Goal: Navigation & Orientation: Find specific page/section

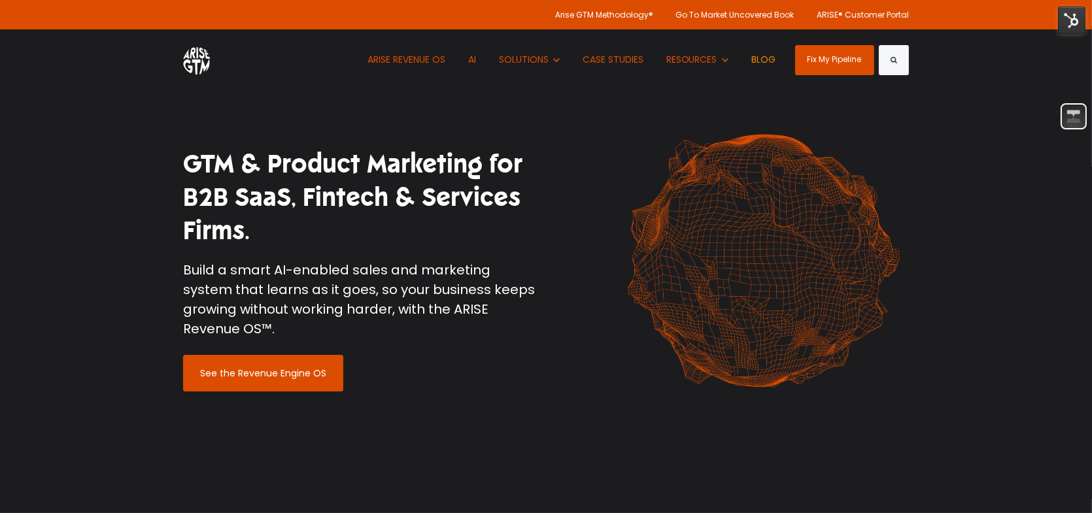
click at [759, 56] on link "BLOG" at bounding box center [763, 59] width 44 height 61
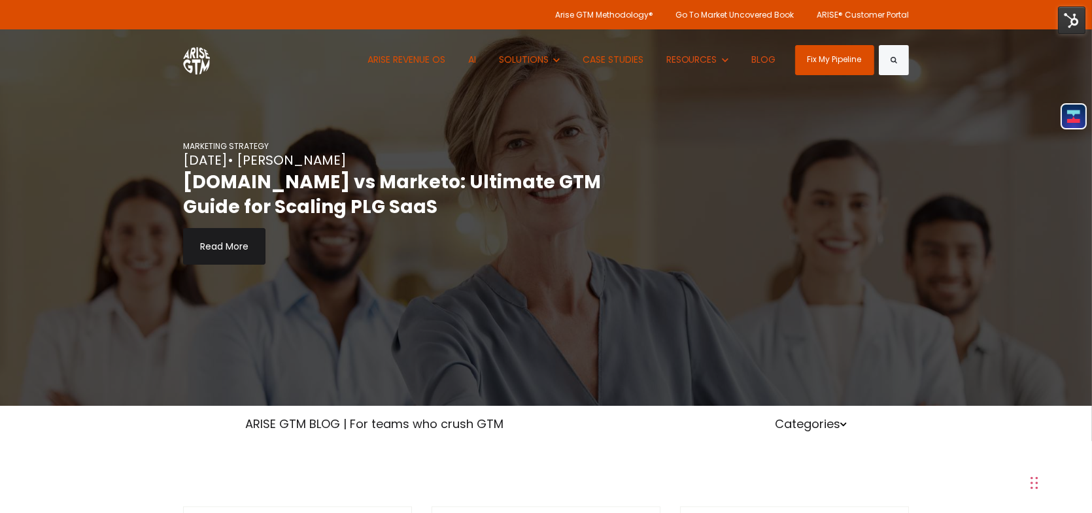
click at [1072, 27] on img at bounding box center [1071, 20] width 27 height 27
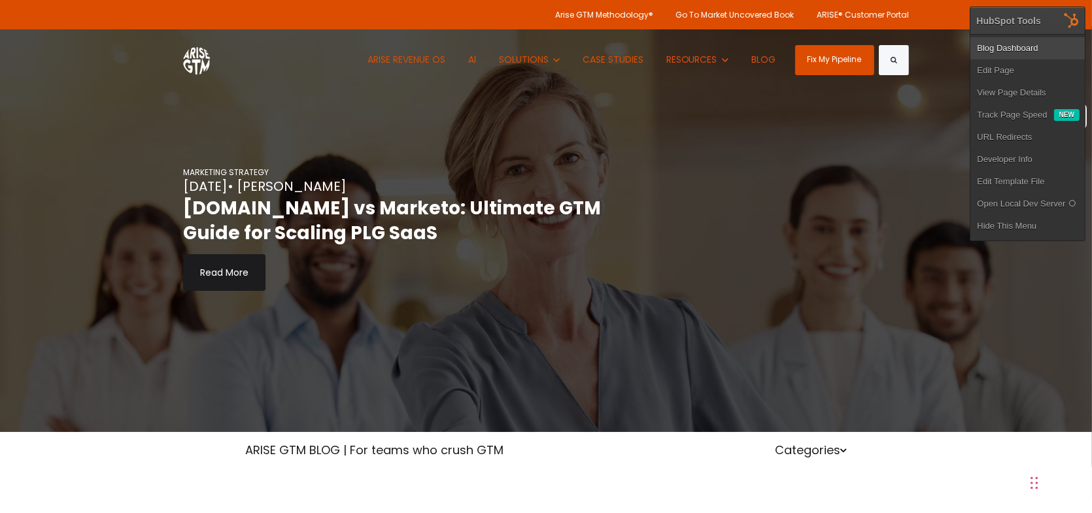
click at [1013, 46] on link "Blog Dashboard" at bounding box center [1027, 48] width 114 height 22
